Goal: Task Accomplishment & Management: Manage account settings

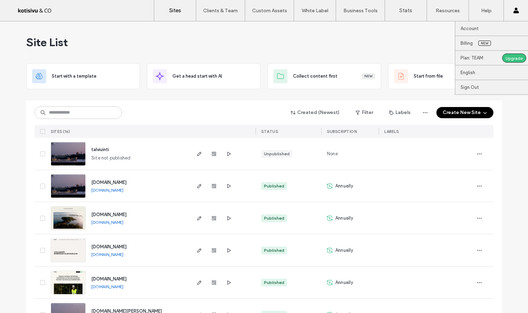
click at [514, 12] on icon at bounding box center [517, 11] width 6 height 6
click at [472, 30] on label "Account" at bounding box center [470, 28] width 18 height 5
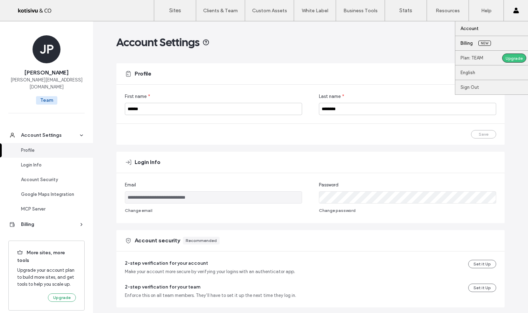
click at [468, 44] on label "Billing" at bounding box center [467, 43] width 12 height 5
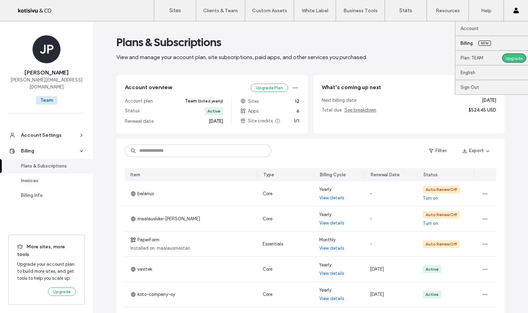
click at [511, 10] on div "Account Billing New Plan: TEAM Upgrade English Español ([GEOGRAPHIC_DATA]) Port…" at bounding box center [516, 10] width 24 height 21
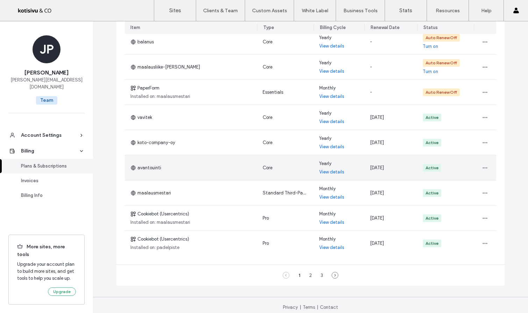
scroll to position [153, 0]
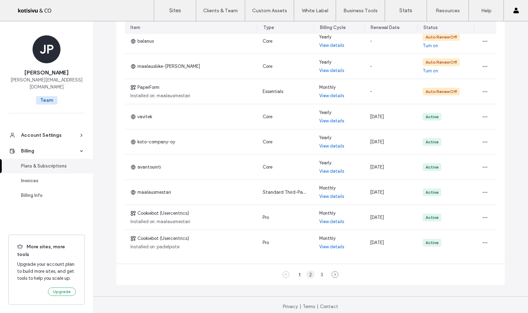
click at [308, 278] on div "2" at bounding box center [310, 274] width 8 height 8
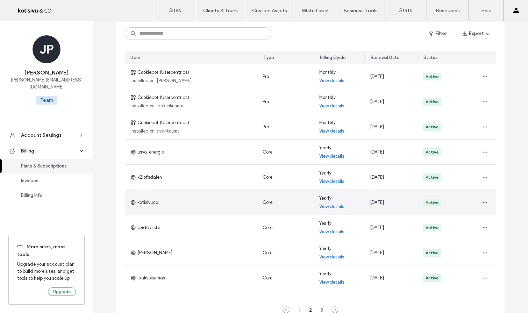
scroll to position [109, 0]
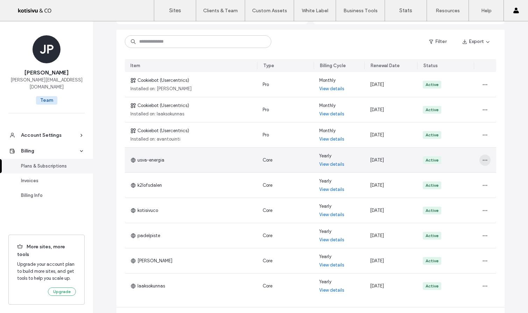
click at [485, 161] on icon "button" at bounding box center [485, 160] width 6 height 6
click at [462, 157] on div "Active" at bounding box center [445, 160] width 57 height 25
click at [338, 167] on link "View details" at bounding box center [331, 164] width 25 height 7
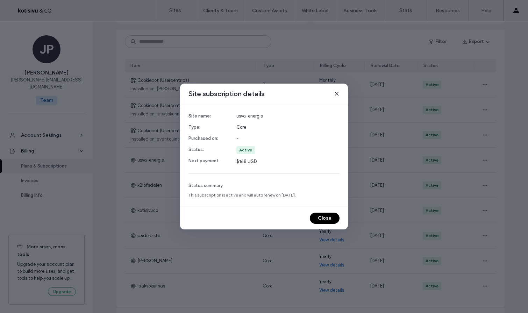
click at [338, 94] on icon at bounding box center [337, 94] width 6 height 6
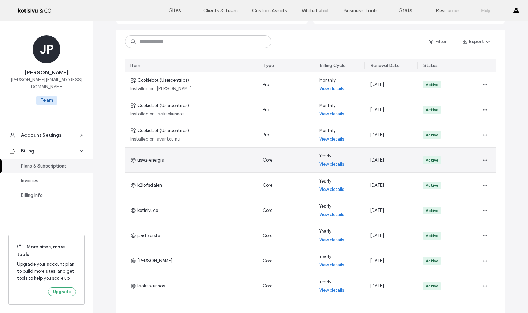
click at [335, 163] on link "View details" at bounding box center [331, 164] width 25 height 7
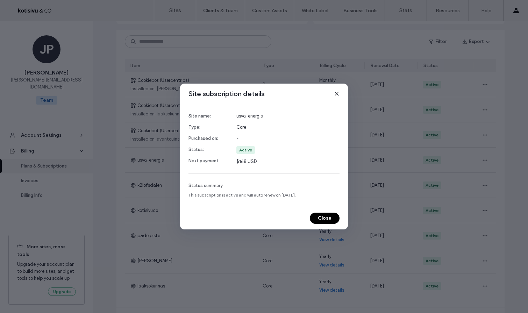
click at [338, 92] on icon at bounding box center [337, 94] width 6 height 6
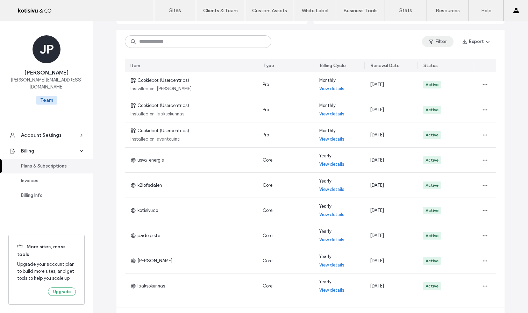
click at [448, 42] on button "Filter" at bounding box center [437, 41] width 31 height 11
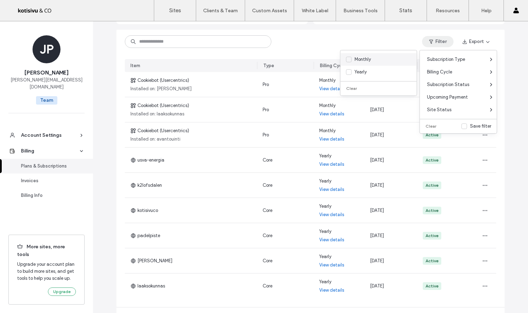
click at [350, 62] on span at bounding box center [349, 60] width 6 height 6
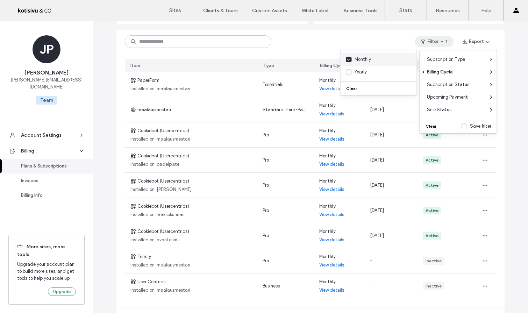
click at [350, 62] on span at bounding box center [349, 60] width 6 height 6
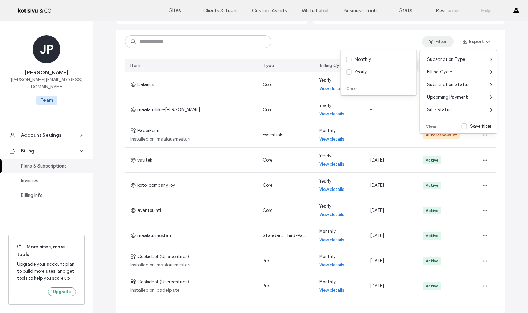
click at [316, 48] on div "Filter Export" at bounding box center [310, 42] width 388 height 24
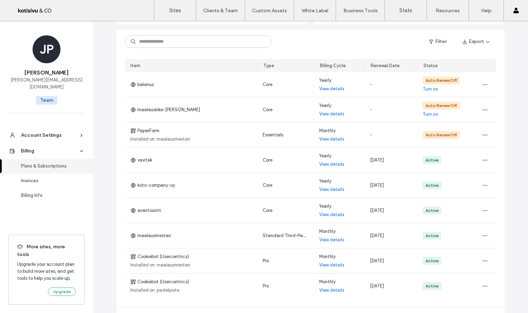
click at [65, 163] on div "Plans & Subscriptions" at bounding box center [49, 166] width 57 height 7
click at [39, 192] on div "Billing Info" at bounding box center [49, 195] width 57 height 7
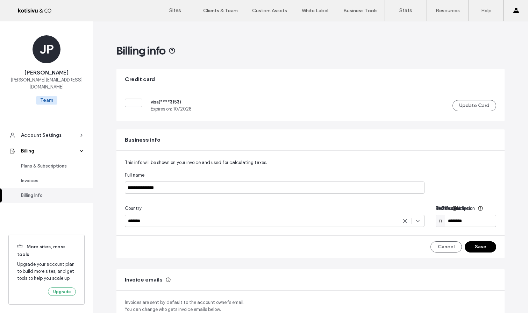
click at [43, 148] on div "Billing" at bounding box center [49, 151] width 57 height 7
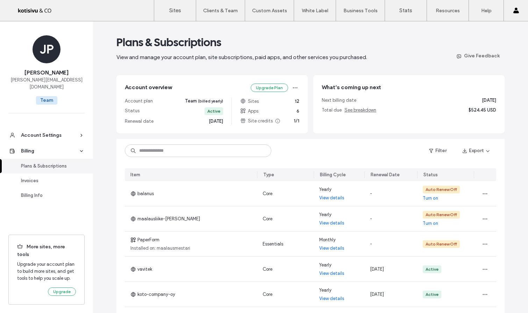
scroll to position [3, 0]
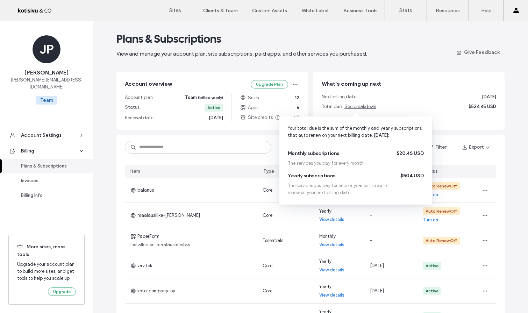
click at [361, 107] on span "See breakdown" at bounding box center [361, 106] width 32 height 5
click at [349, 108] on span "See breakdown" at bounding box center [361, 106] width 32 height 5
click at [357, 106] on span "See breakdown" at bounding box center [361, 106] width 32 height 5
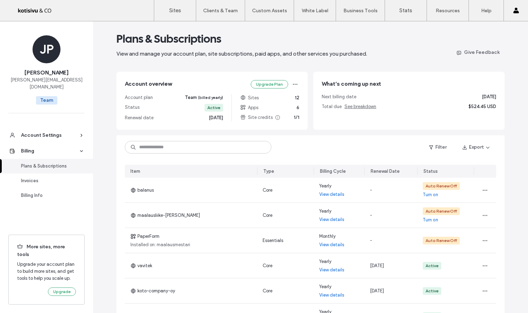
click at [478, 106] on span "$524.45 USD" at bounding box center [483, 106] width 28 height 7
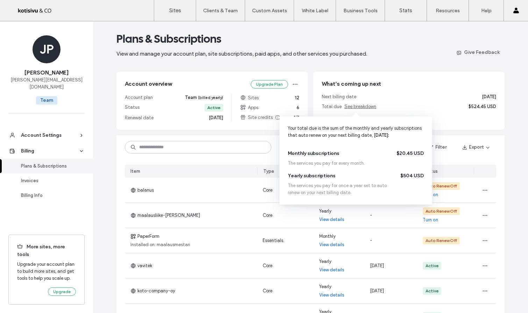
click at [353, 108] on span "See breakdown" at bounding box center [361, 106] width 32 height 5
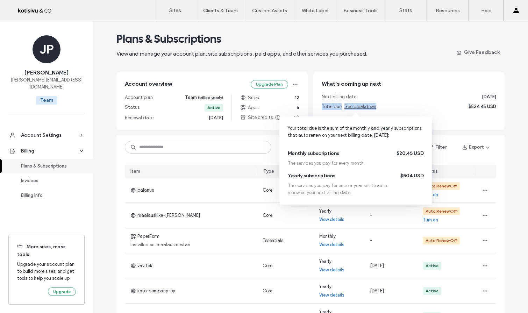
click at [353, 108] on span "See breakdown" at bounding box center [361, 106] width 32 height 5
click at [391, 99] on div "Next billing date [DATE]" at bounding box center [409, 96] width 175 height 7
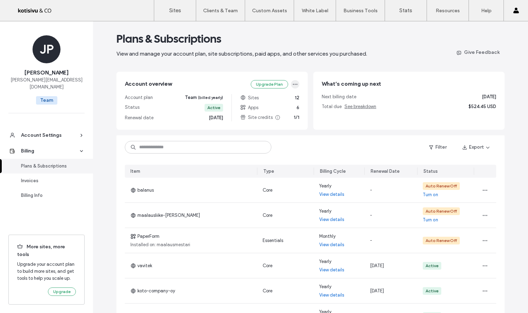
click at [295, 84] on use "button" at bounding box center [295, 84] width 5 height 1
click at [279, 100] on div "Change Plan" at bounding box center [265, 100] width 62 height 13
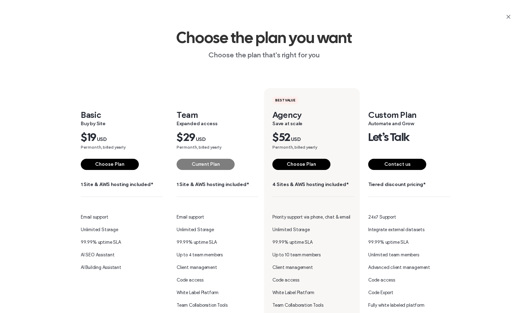
scroll to position [0, 0]
click at [506, 18] on icon "button" at bounding box center [509, 17] width 6 height 6
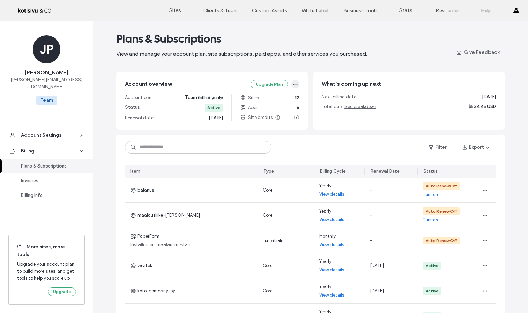
click at [292, 84] on icon "button" at bounding box center [295, 85] width 6 height 6
click at [273, 101] on div "Change Plan" at bounding box center [265, 100] width 62 height 13
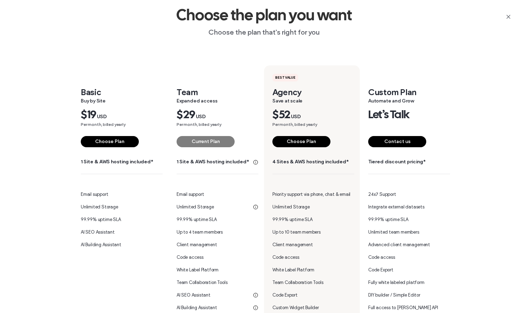
scroll to position [33, 0]
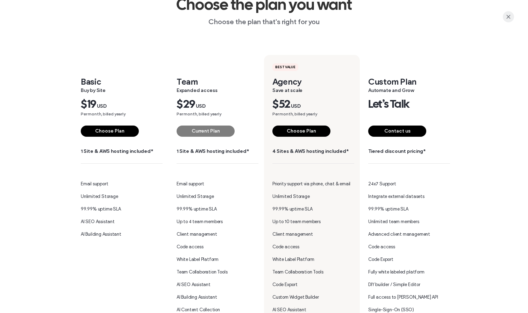
click at [507, 14] on icon "button" at bounding box center [509, 17] width 6 height 6
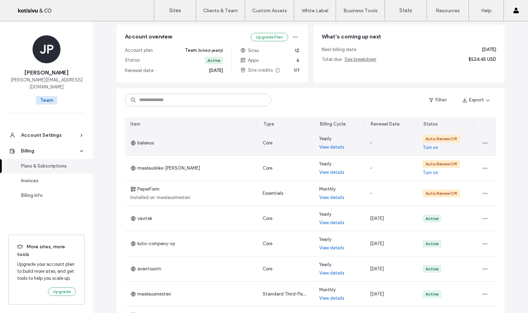
scroll to position [40, 0]
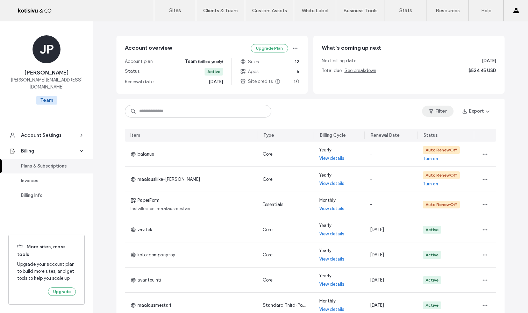
click at [435, 113] on button "Filter" at bounding box center [437, 111] width 31 height 11
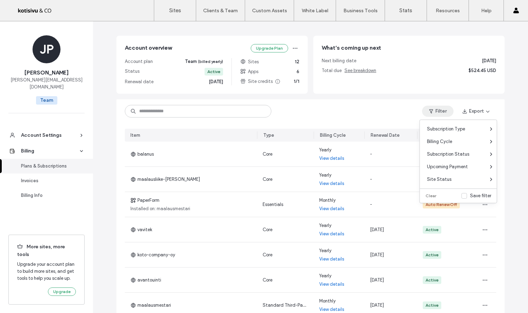
click at [363, 107] on div "Filter Export" at bounding box center [310, 111] width 388 height 24
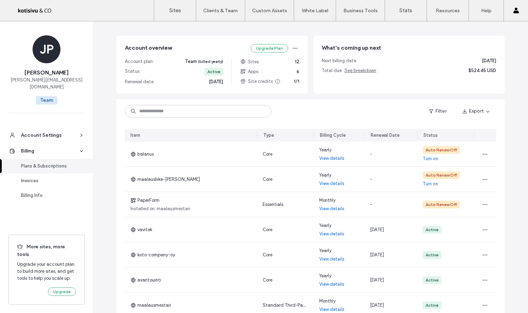
click at [61, 163] on div "Plans & Subscriptions" at bounding box center [49, 166] width 57 height 7
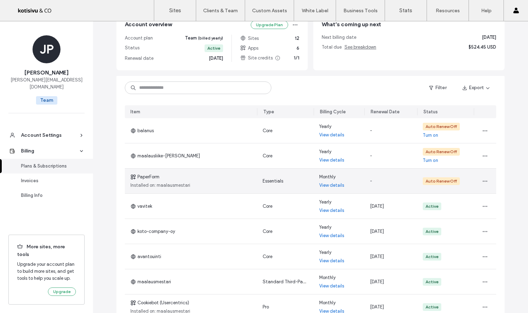
scroll to position [64, 0]
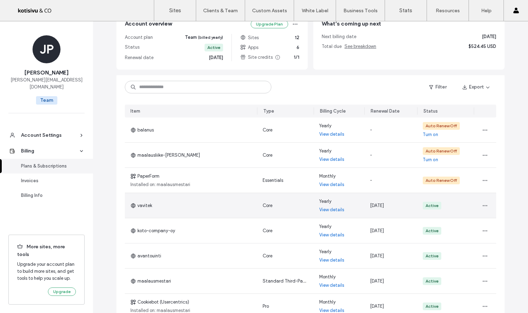
drag, startPoint x: 368, startPoint y: 205, endPoint x: 394, endPoint y: 205, distance: 25.5
click at [394, 205] on div "[DATE]" at bounding box center [391, 205] width 53 height 25
click at [399, 199] on div "[DATE]" at bounding box center [391, 205] width 53 height 25
drag, startPoint x: 397, startPoint y: 205, endPoint x: 367, endPoint y: 206, distance: 30.1
click at [367, 206] on div "[DATE]" at bounding box center [391, 205] width 53 height 25
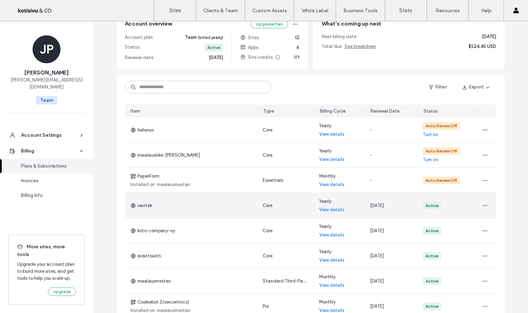
copy span "[DATE]"
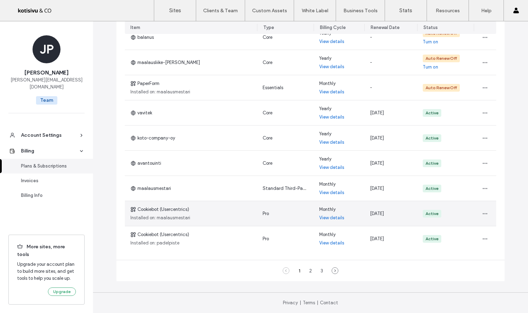
scroll to position [156, 0]
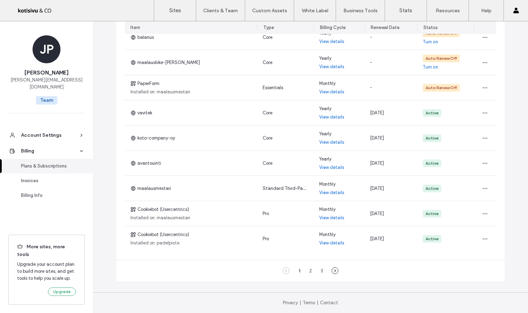
click at [332, 272] on icon at bounding box center [335, 270] width 7 height 7
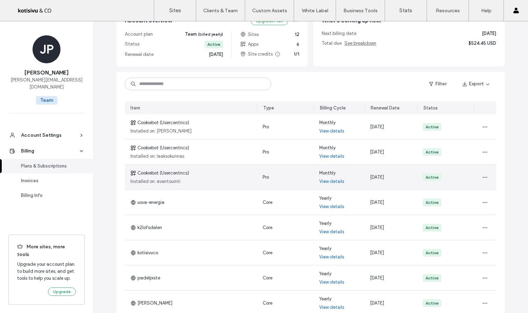
scroll to position [68, 0]
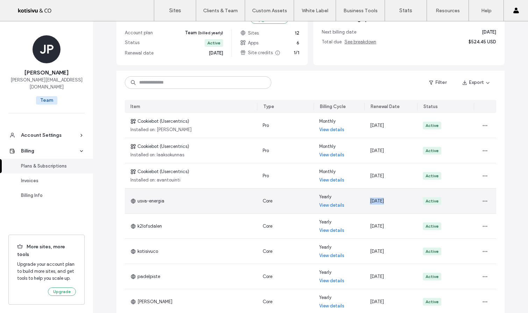
drag, startPoint x: 367, startPoint y: 200, endPoint x: 382, endPoint y: 201, distance: 14.7
click at [382, 201] on span "[DATE]" at bounding box center [377, 200] width 14 height 5
copy span "[DATE]"
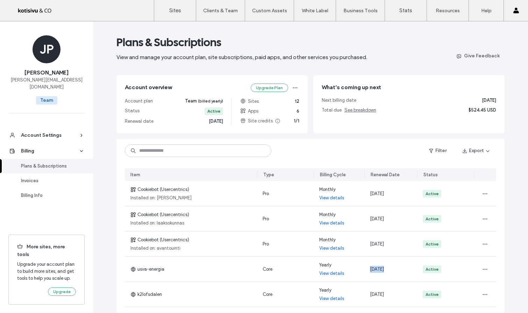
scroll to position [0, 0]
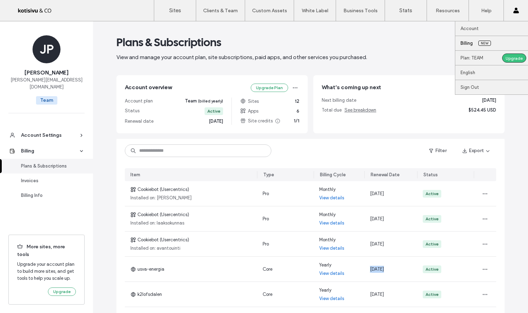
click at [465, 42] on label "Billing" at bounding box center [467, 43] width 12 height 5
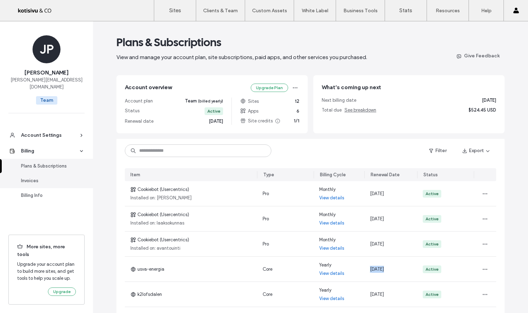
click at [33, 177] on div "Invoices" at bounding box center [49, 180] width 57 height 7
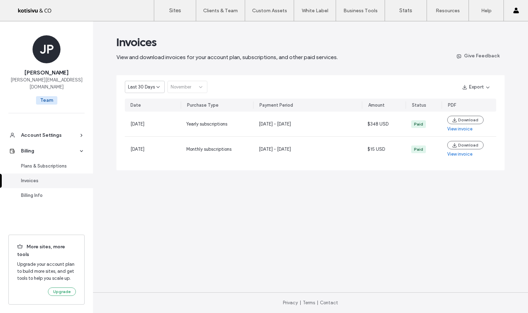
click at [180, 87] on div "Last 30 Days November" at bounding box center [166, 87] width 83 height 12
click at [163, 87] on div "Last 30 Days" at bounding box center [145, 87] width 40 height 12
click at [150, 112] on span "Current Year" at bounding box center [141, 111] width 26 height 7
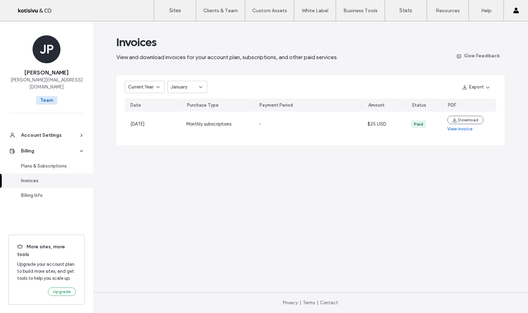
click at [266, 60] on span "View and download invoices for your account plan, subscriptions, and other paid…" at bounding box center [226, 57] width 221 height 7
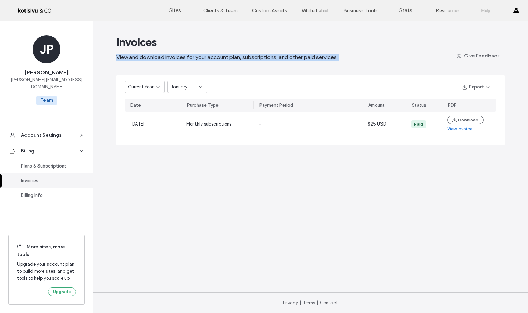
click at [266, 60] on span "View and download invoices for your account plan, subscriptions, and other paid…" at bounding box center [226, 57] width 221 height 7
click at [366, 52] on div "Invoices View and download invoices for your account plan, subscriptions, and o…" at bounding box center [273, 48] width 314 height 26
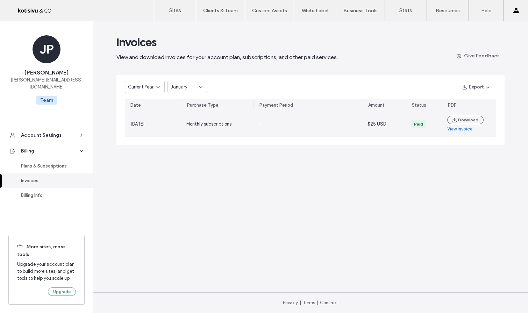
click at [224, 122] on span "Monthly subscriptions" at bounding box center [208, 123] width 45 height 5
click at [144, 123] on span "[DATE]" at bounding box center [137, 123] width 14 height 5
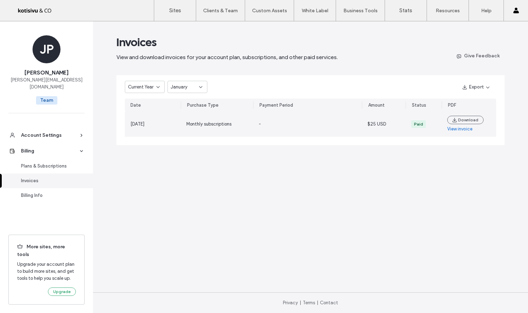
click at [144, 123] on span "[DATE]" at bounding box center [137, 123] width 14 height 5
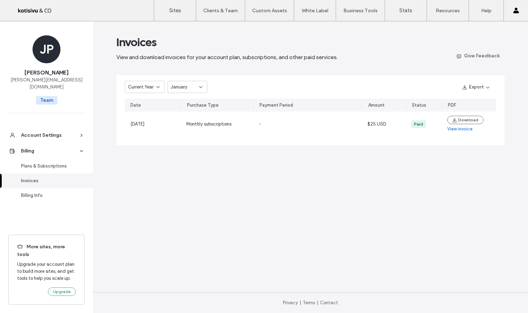
click at [157, 87] on icon at bounding box center [158, 87] width 6 height 6
click at [152, 101] on span "Last 30 Days" at bounding box center [141, 99] width 27 height 7
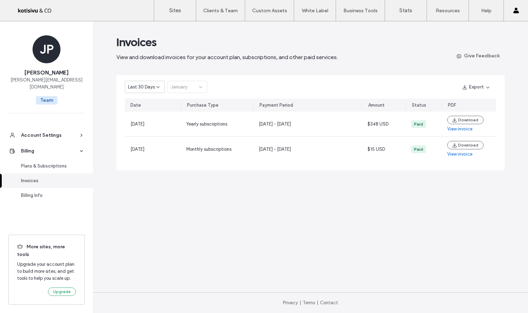
click at [178, 91] on div "Last 30 Days January" at bounding box center [166, 87] width 83 height 12
click at [185, 88] on div "Last 30 Days January" at bounding box center [166, 87] width 83 height 12
click at [152, 89] on span "Last 30 Days" at bounding box center [141, 87] width 27 height 7
click at [191, 44] on div "Invoices" at bounding box center [273, 42] width 314 height 14
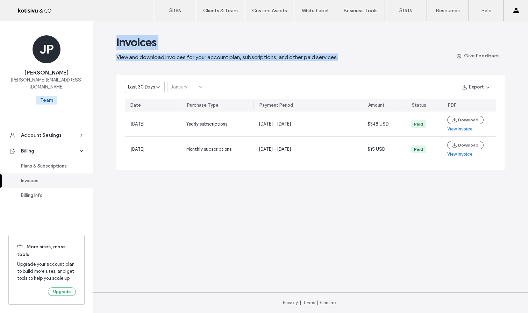
drag, startPoint x: 117, startPoint y: 41, endPoint x: 388, endPoint y: 64, distance: 272.5
click at [388, 64] on main "Invoices View and download invoices for your account plan, subscriptions, and o…" at bounding box center [310, 156] width 388 height 271
copy div "Invoices View and download invoices for your account plan, subscriptions, and o…"
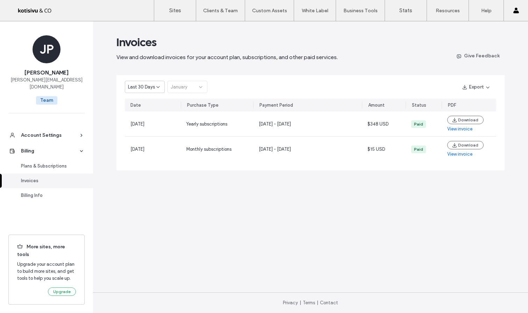
click at [186, 87] on div "Last 30 Days January" at bounding box center [166, 87] width 83 height 12
click at [161, 87] on div "Last 30 Days" at bounding box center [145, 87] width 40 height 12
click at [154, 109] on span "Current Year" at bounding box center [141, 111] width 26 height 7
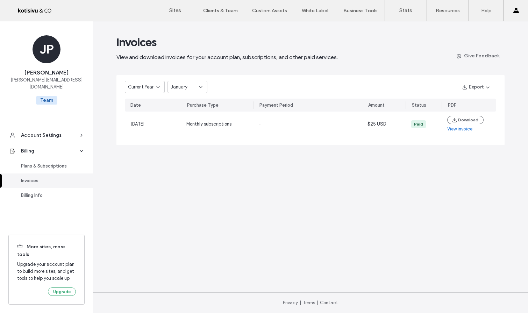
click at [199, 90] on div "January" at bounding box center [188, 87] width 40 height 12
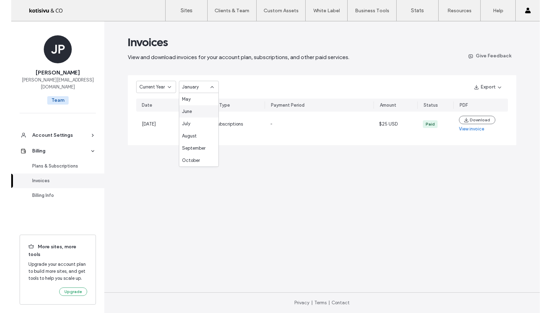
scroll to position [49, 0]
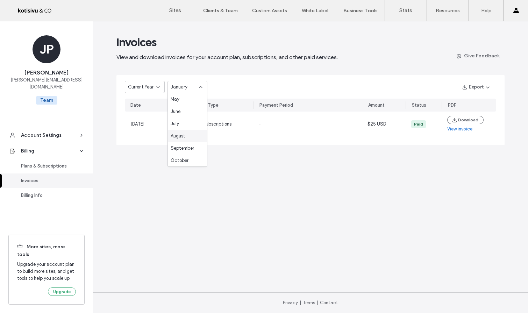
click at [188, 136] on div "August" at bounding box center [187, 136] width 39 height 12
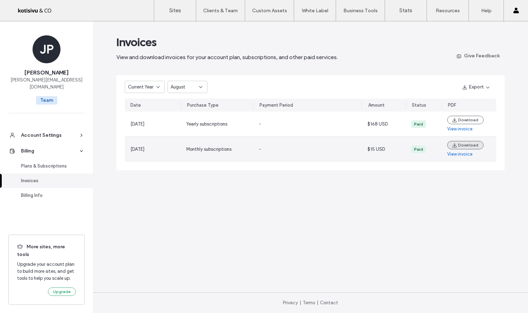
click at [465, 144] on button "Download" at bounding box center [465, 145] width 36 height 8
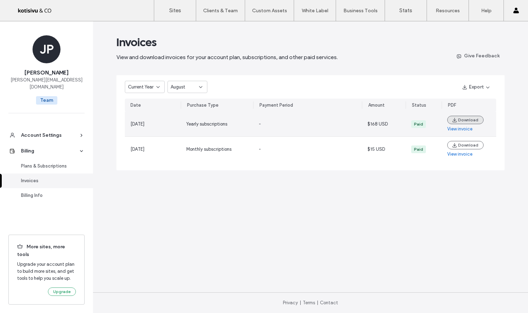
click at [467, 118] on button "Download" at bounding box center [465, 120] width 36 height 8
